Goal: Check status: Check status

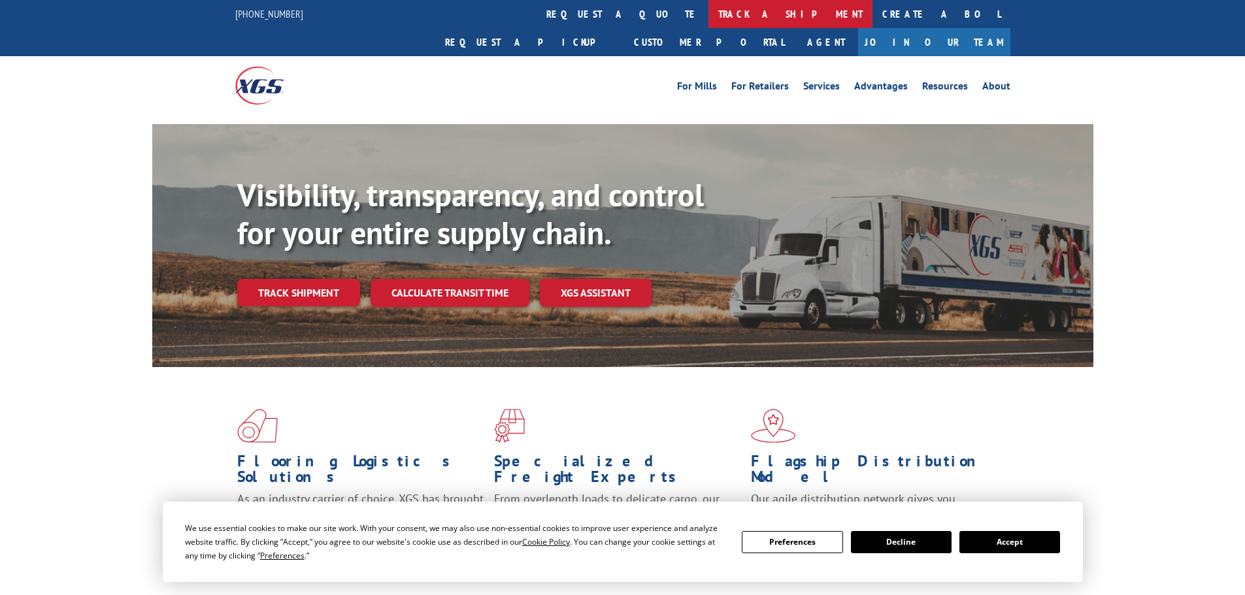
click at [708, 14] on link "track a shipment" at bounding box center [790, 14] width 164 height 28
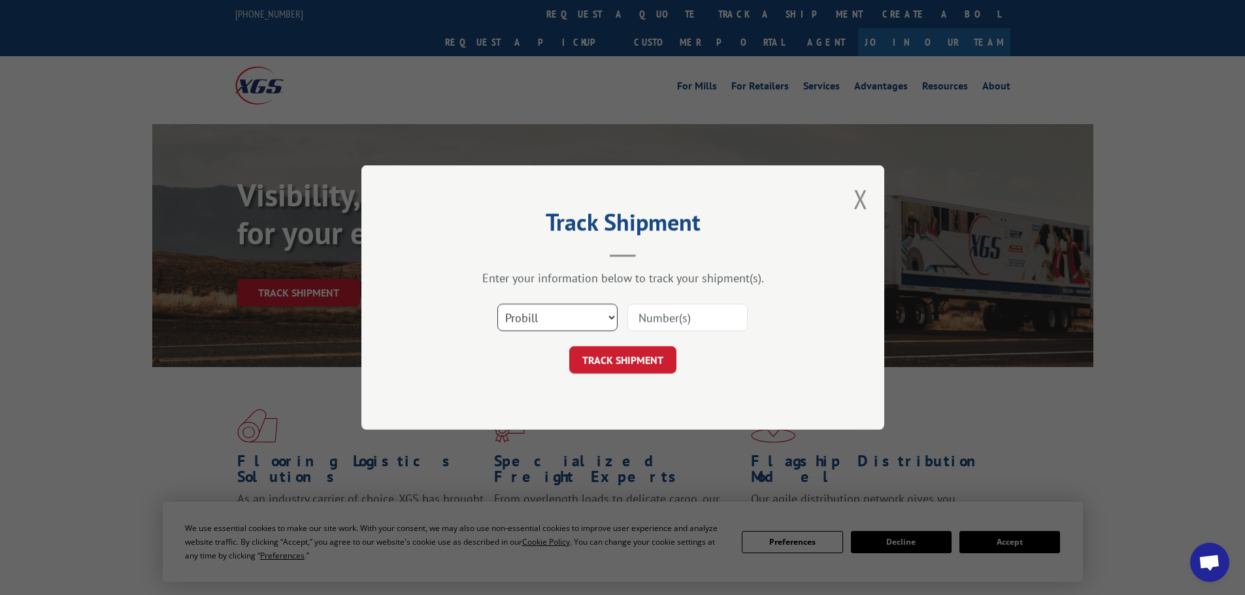
click at [609, 316] on select "Select category... Probill BOL PO" at bounding box center [557, 317] width 120 height 27
select select "po"
click at [497, 304] on select "Select category... Probill BOL PO" at bounding box center [557, 317] width 120 height 27
click at [621, 362] on button "TRACK SHIPMENT" at bounding box center [622, 359] width 107 height 27
paste input "UNI42121-1"
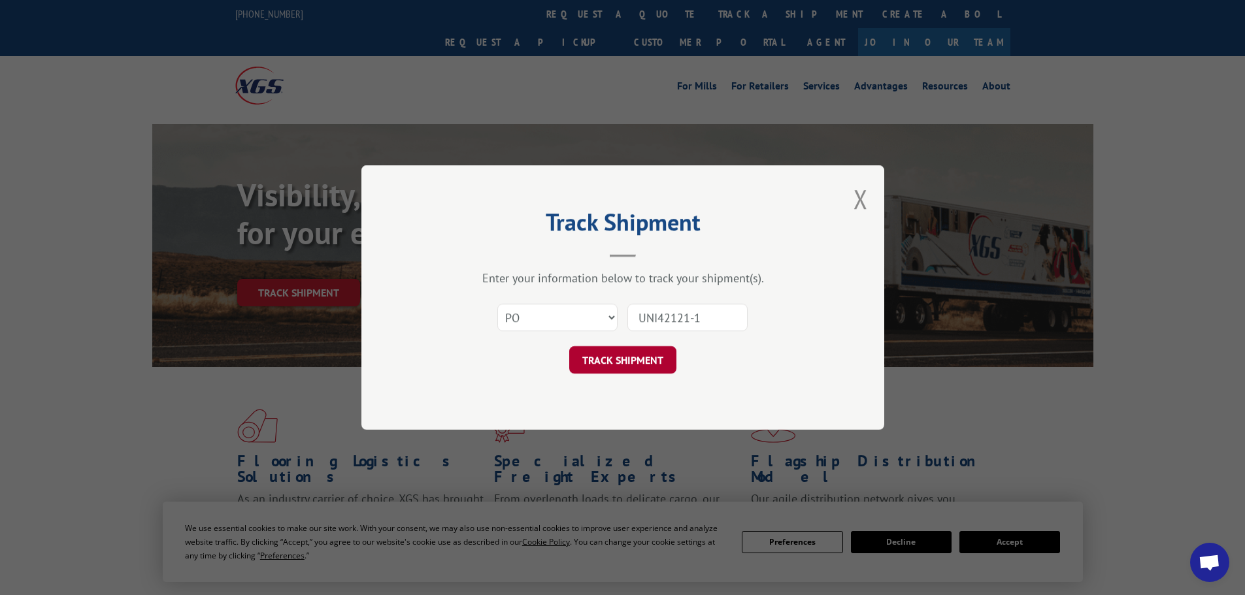
type input "UNI42121-1"
click at [612, 360] on button "TRACK SHIPMENT" at bounding box center [622, 359] width 107 height 27
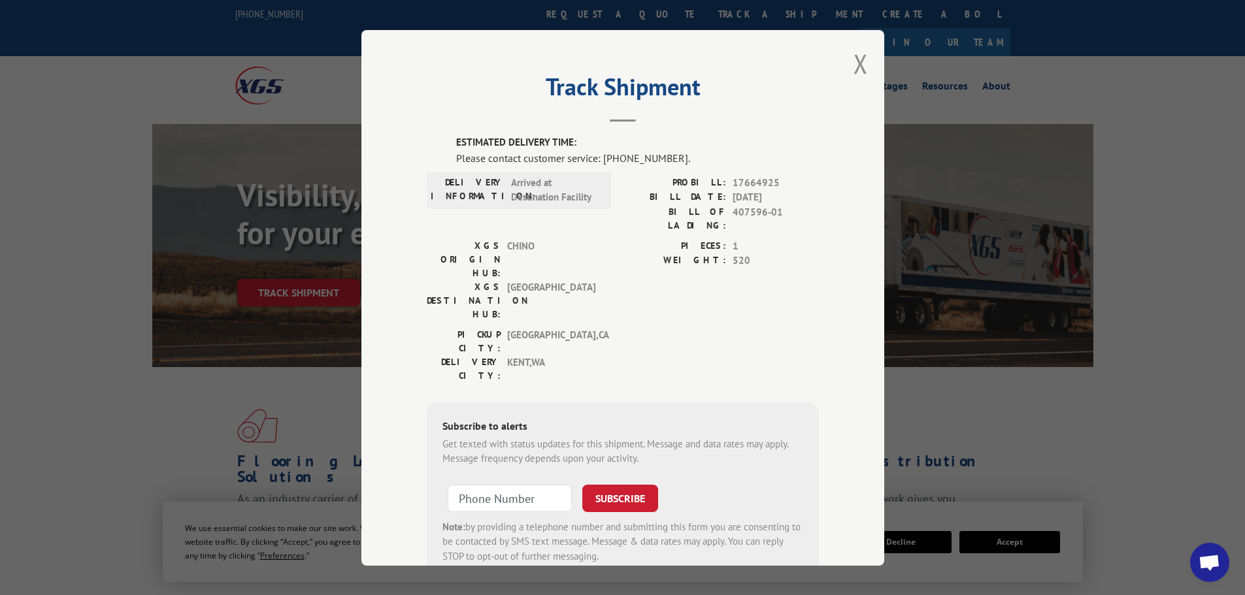
click at [751, 181] on span "17664925" at bounding box center [775, 182] width 86 height 15
copy span "17664925"
click at [744, 214] on span "407596-01" at bounding box center [775, 218] width 86 height 27
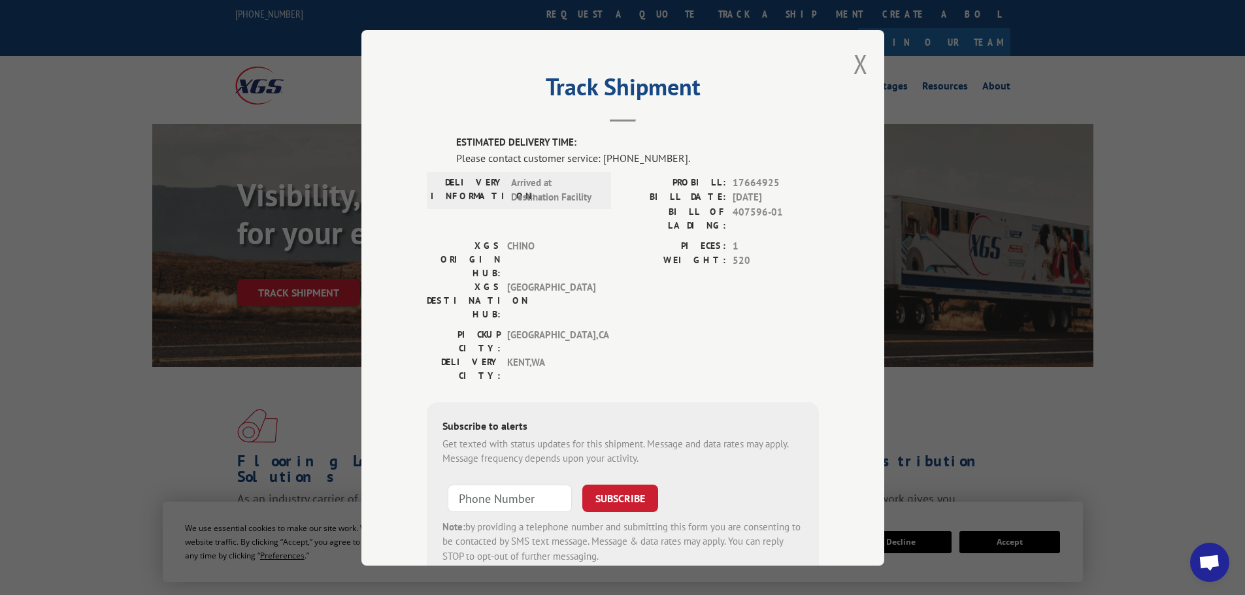
click at [774, 212] on span "407596-01" at bounding box center [775, 218] width 86 height 27
drag, startPoint x: 774, startPoint y: 212, endPoint x: 744, endPoint y: 214, distance: 29.4
click at [744, 214] on span "407596-01" at bounding box center [775, 218] width 86 height 27
copy span "407596-01"
